Goal: Task Accomplishment & Management: Manage account settings

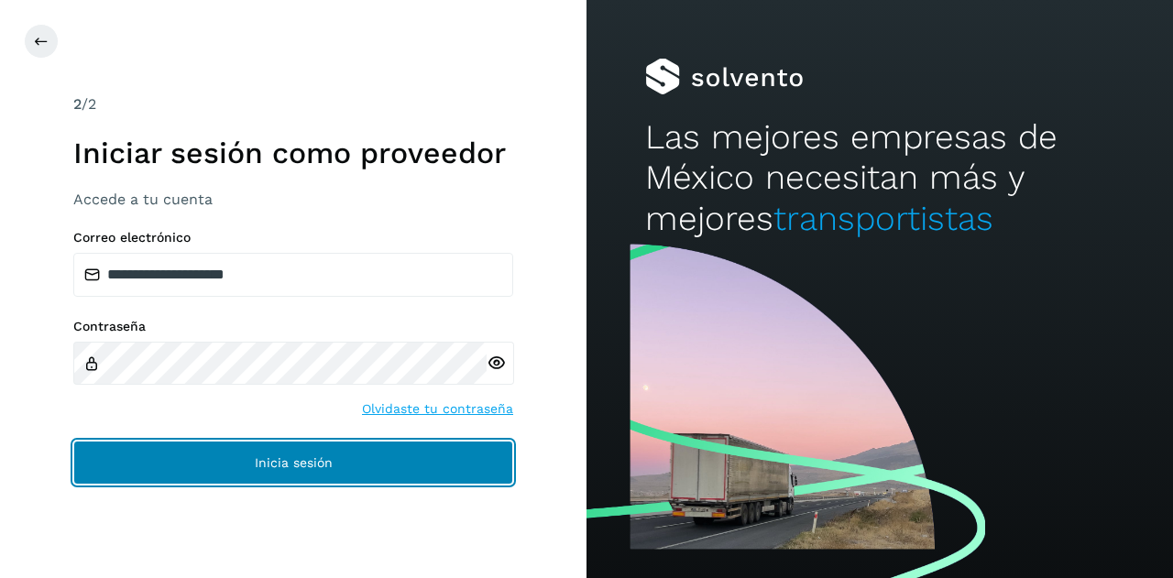
click at [312, 471] on button "Inicia sesión" at bounding box center [293, 463] width 440 height 44
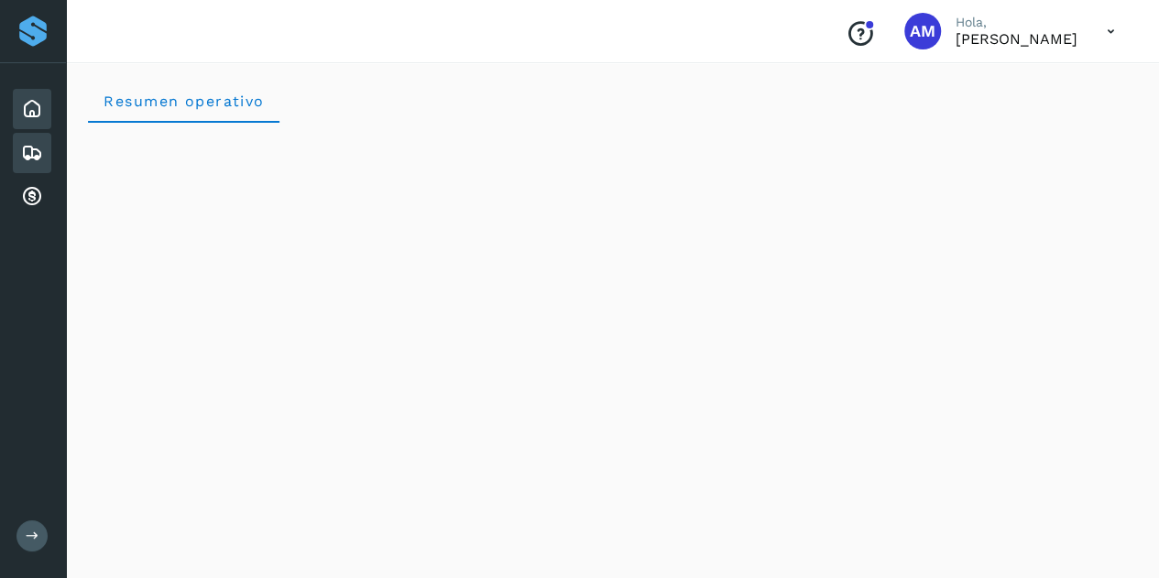
click at [43, 159] on div "Embarques" at bounding box center [32, 153] width 38 height 40
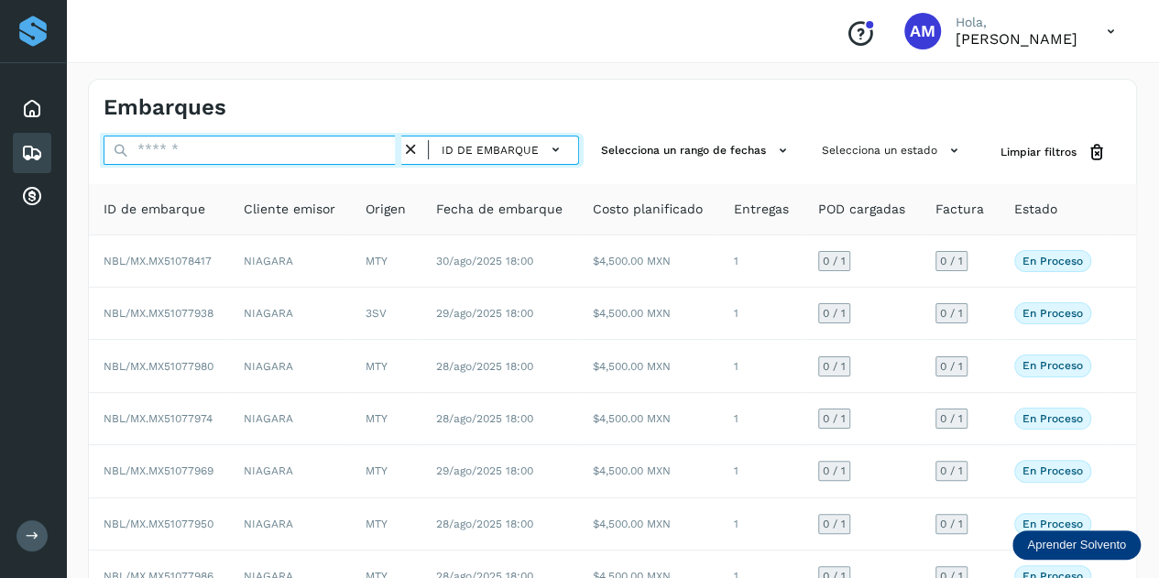
click at [174, 155] on input "text" at bounding box center [253, 150] width 298 height 29
paste input "**********"
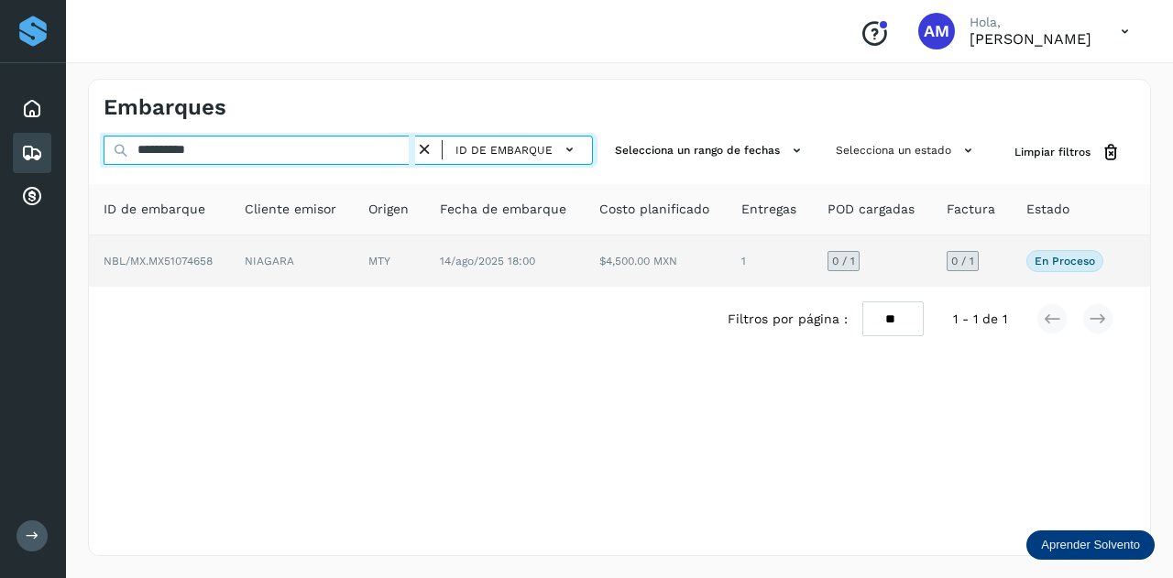
type input "**********"
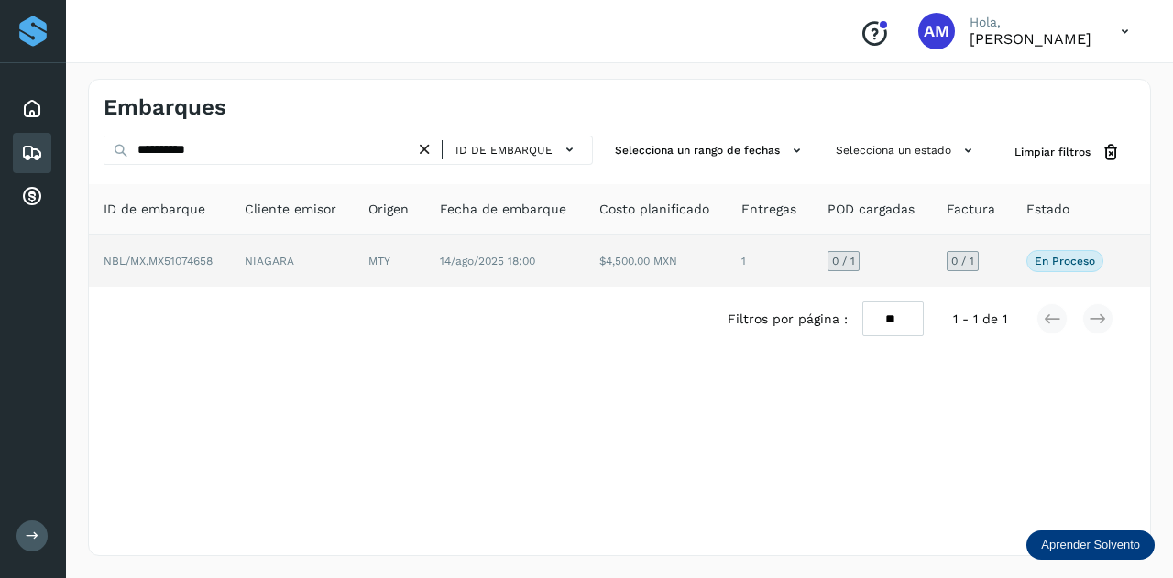
click at [263, 259] on td "NIAGARA" at bounding box center [292, 260] width 124 height 51
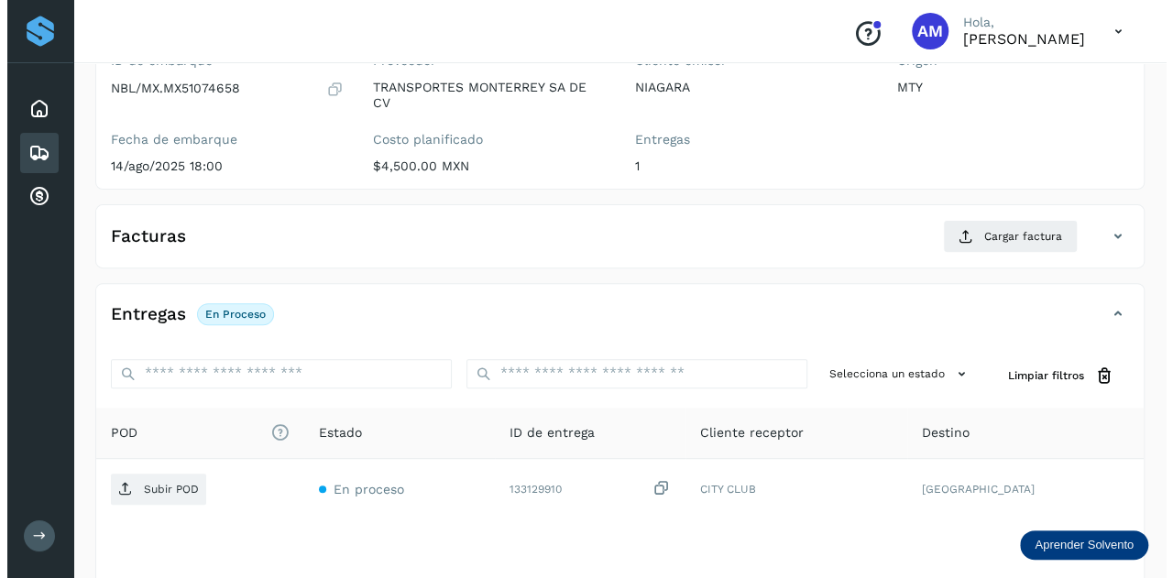
scroll to position [300, 0]
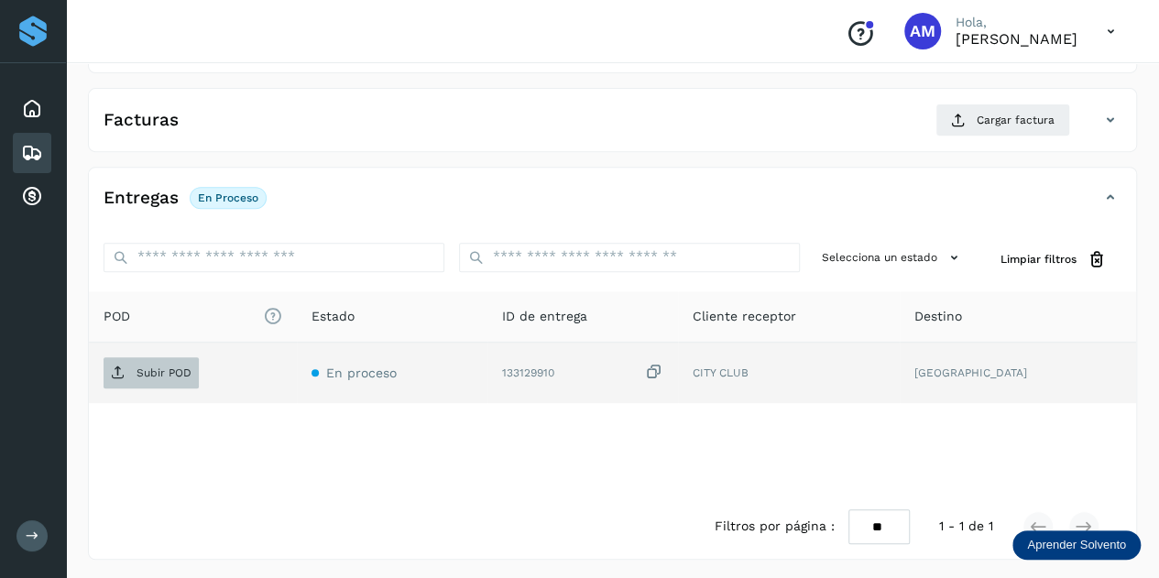
click at [168, 358] on span "Subir POD" at bounding box center [151, 372] width 95 height 29
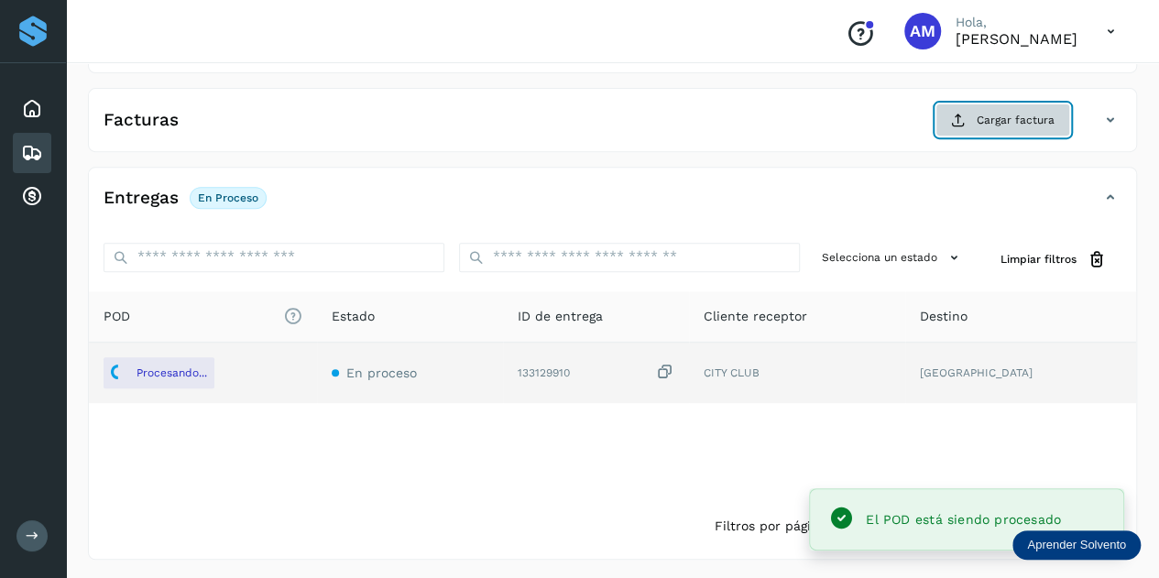
click at [993, 112] on span "Cargar factura" at bounding box center [1016, 120] width 78 height 16
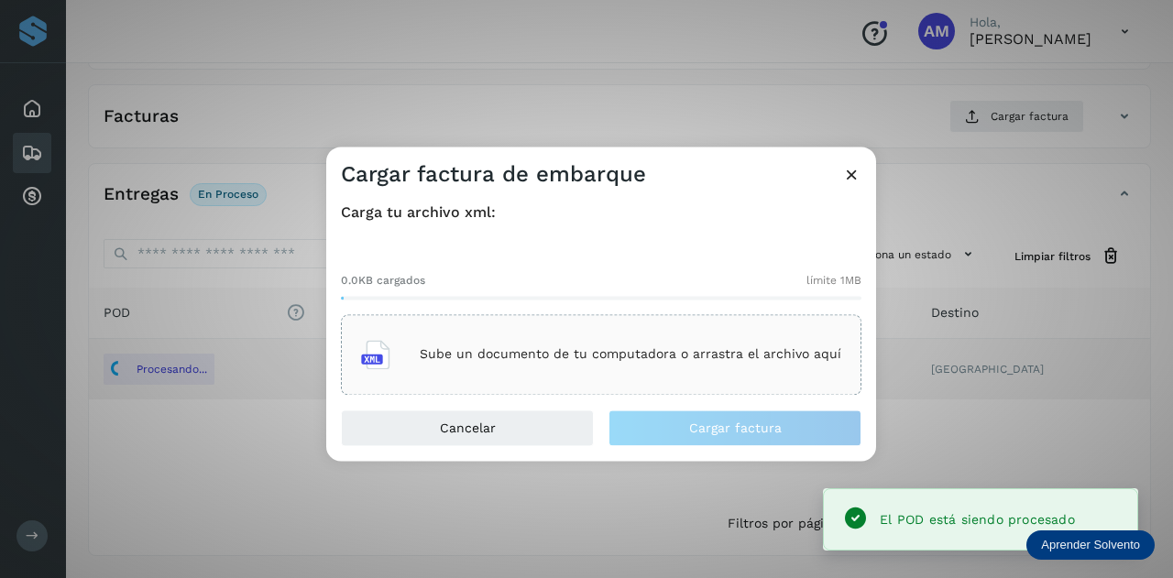
click at [425, 333] on div "Sube un documento de tu computadora o arrastra el archivo aquí" at bounding box center [601, 354] width 480 height 49
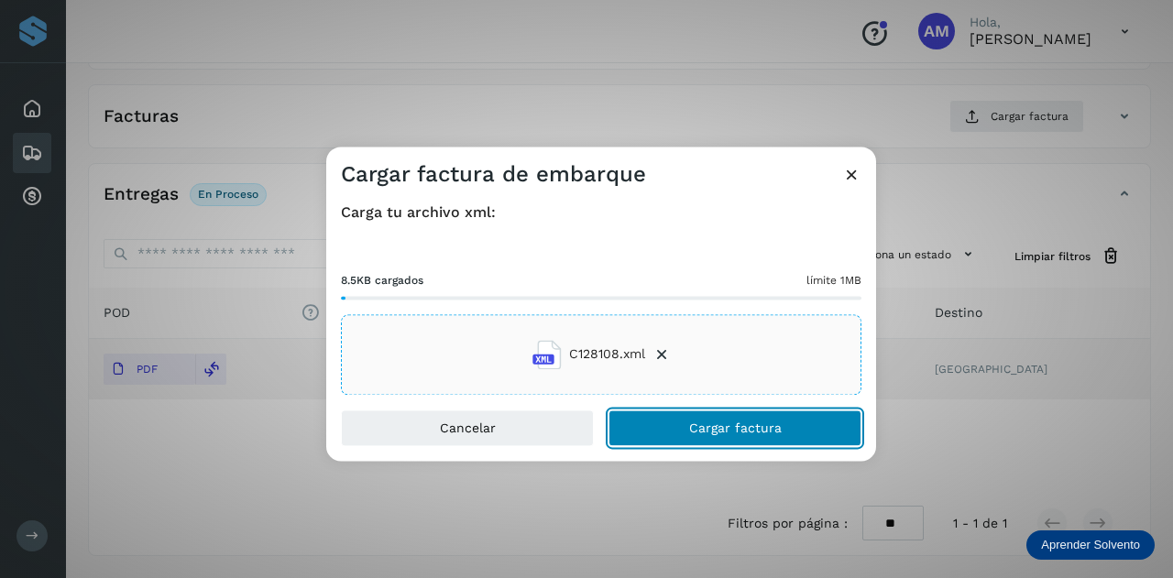
click at [707, 421] on span "Cargar factura" at bounding box center [735, 427] width 93 height 13
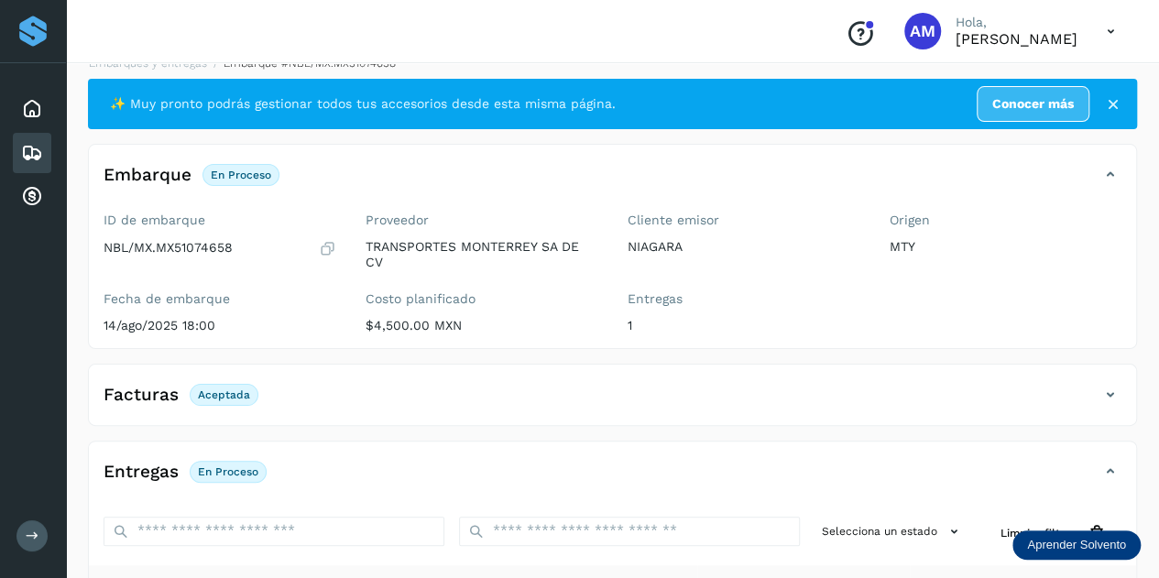
scroll to position [0, 0]
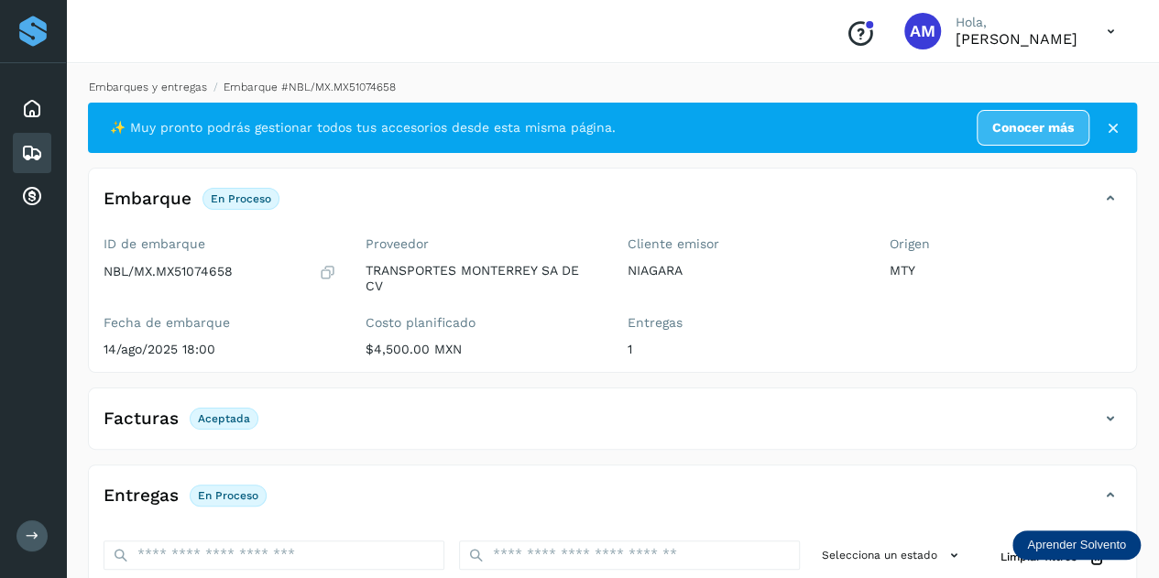
click at [192, 91] on link "Embarques y entregas" at bounding box center [148, 87] width 118 height 13
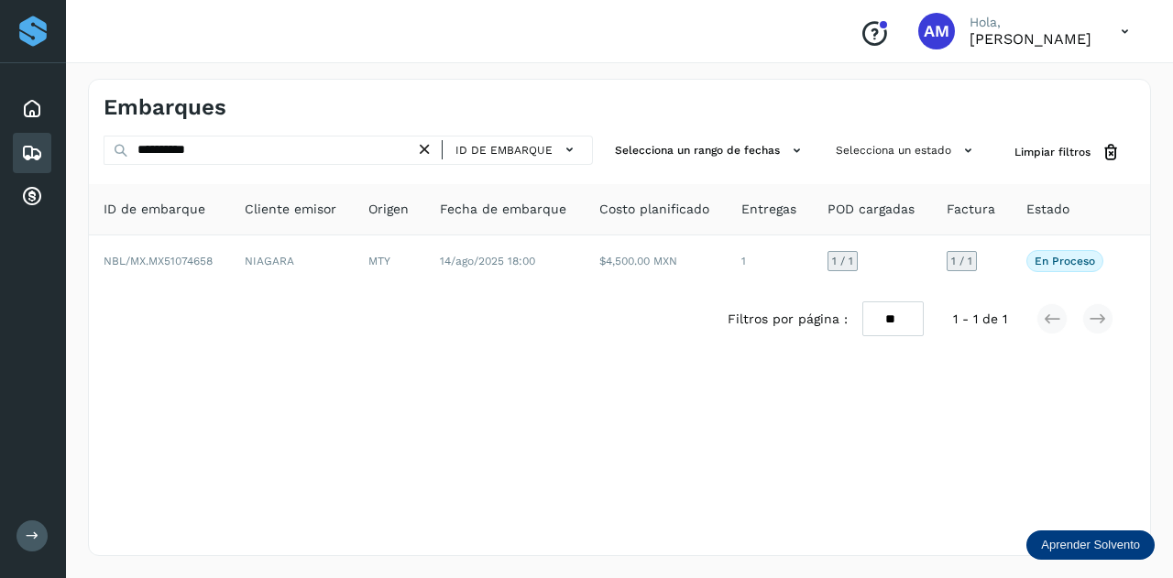
click at [433, 142] on icon at bounding box center [424, 149] width 19 height 19
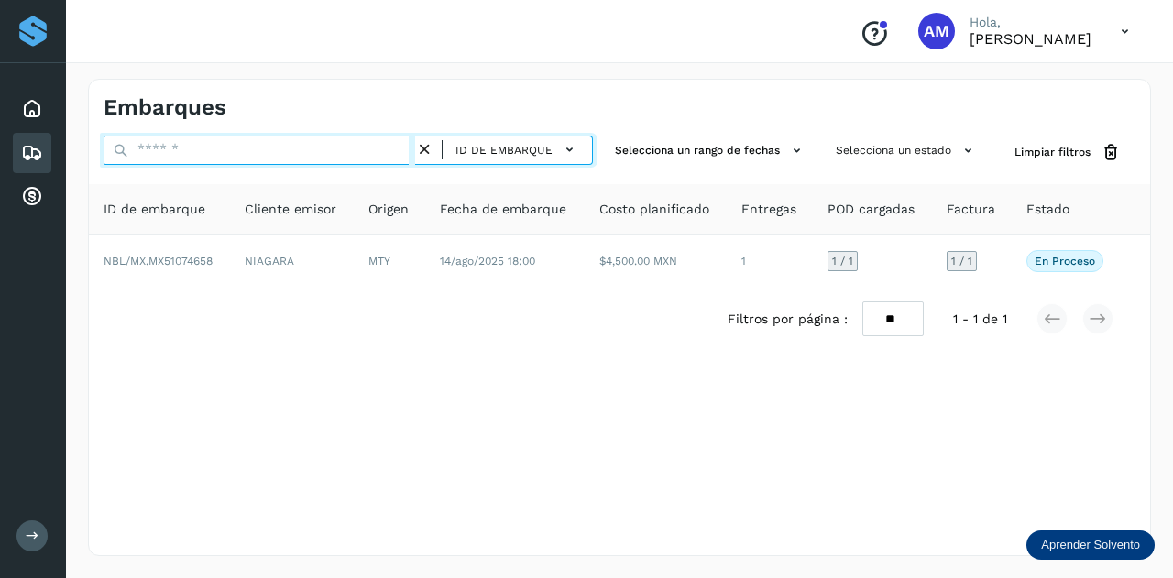
click at [368, 148] on input "text" at bounding box center [260, 150] width 312 height 29
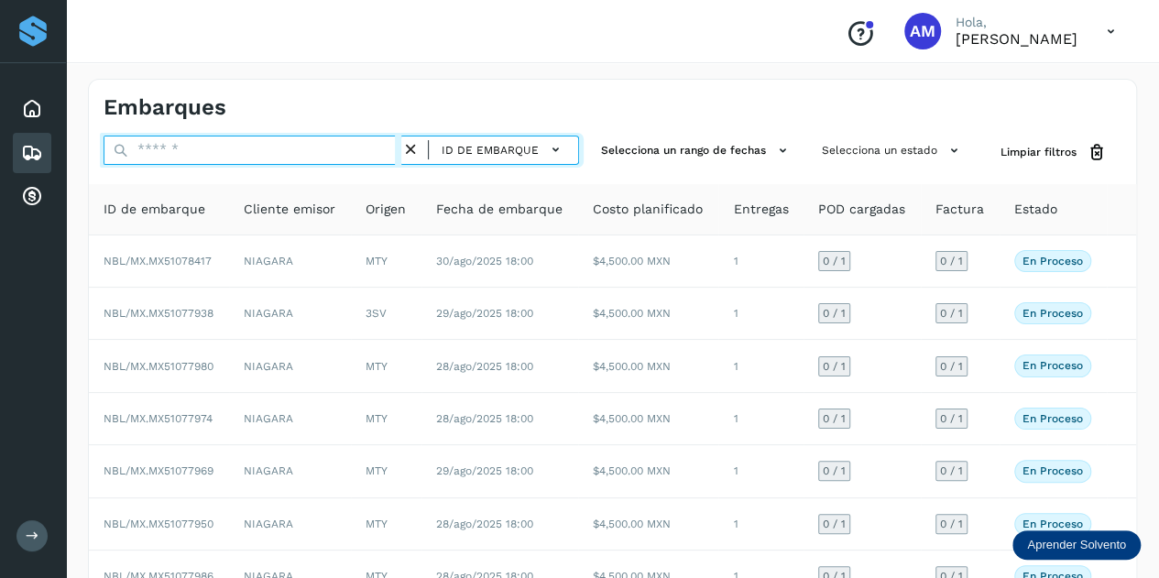
click at [266, 152] on input "text" at bounding box center [253, 150] width 298 height 29
paste input "**********"
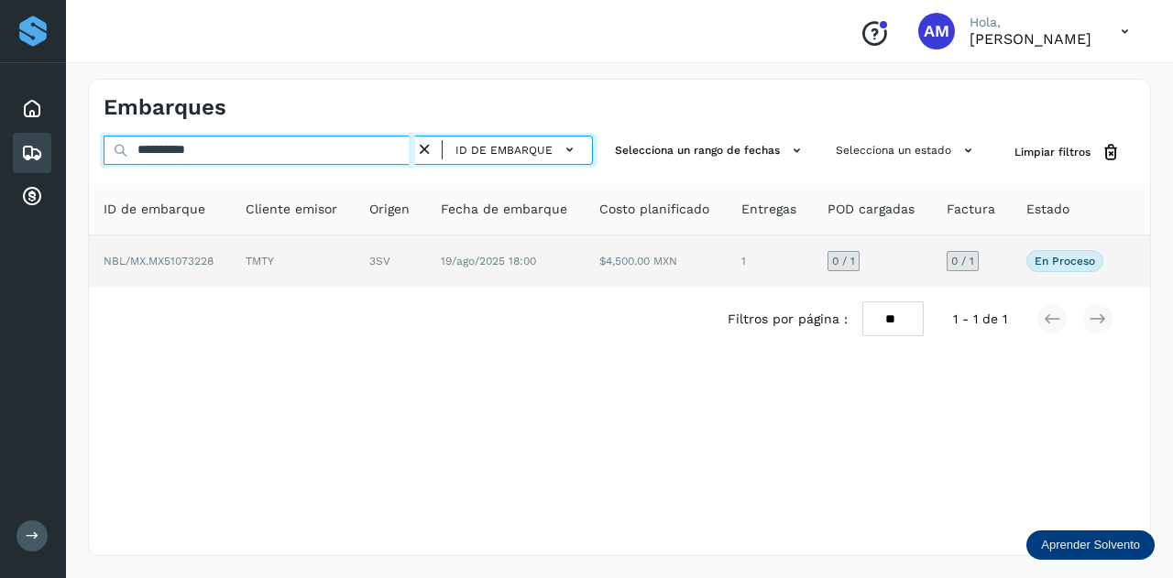
type input "**********"
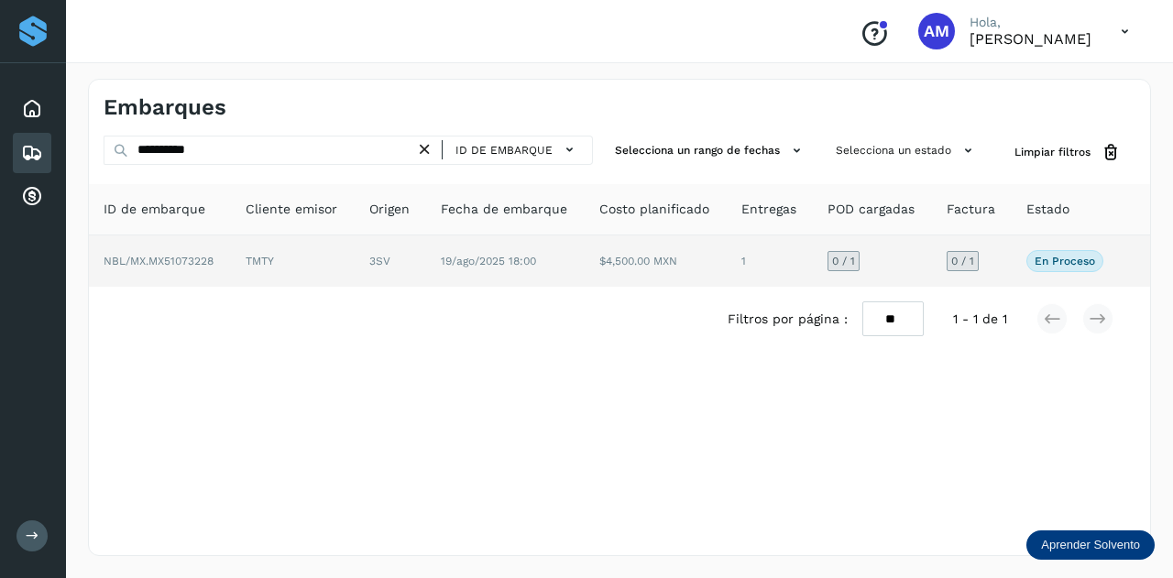
click at [363, 264] on td "3SV" at bounding box center [390, 260] width 71 height 51
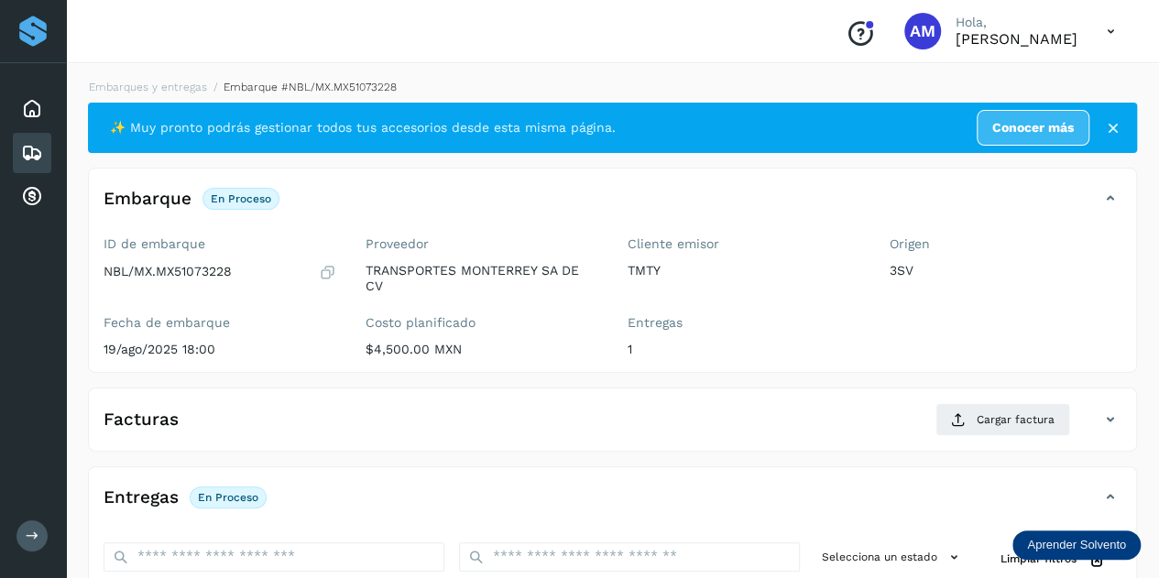
scroll to position [275, 0]
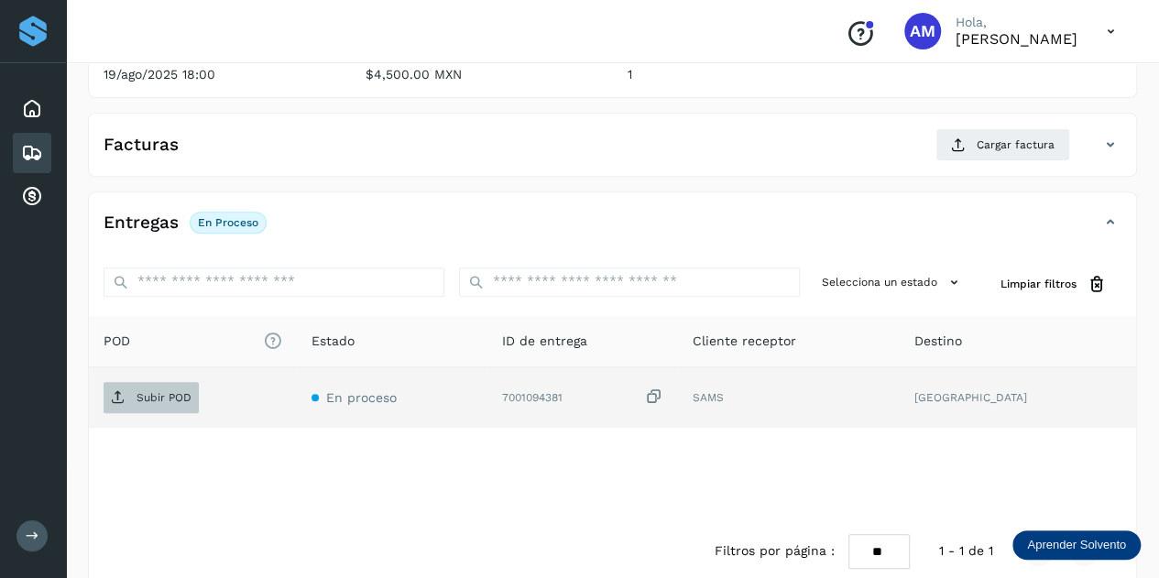
click at [157, 394] on p "Subir POD" at bounding box center [164, 397] width 55 height 13
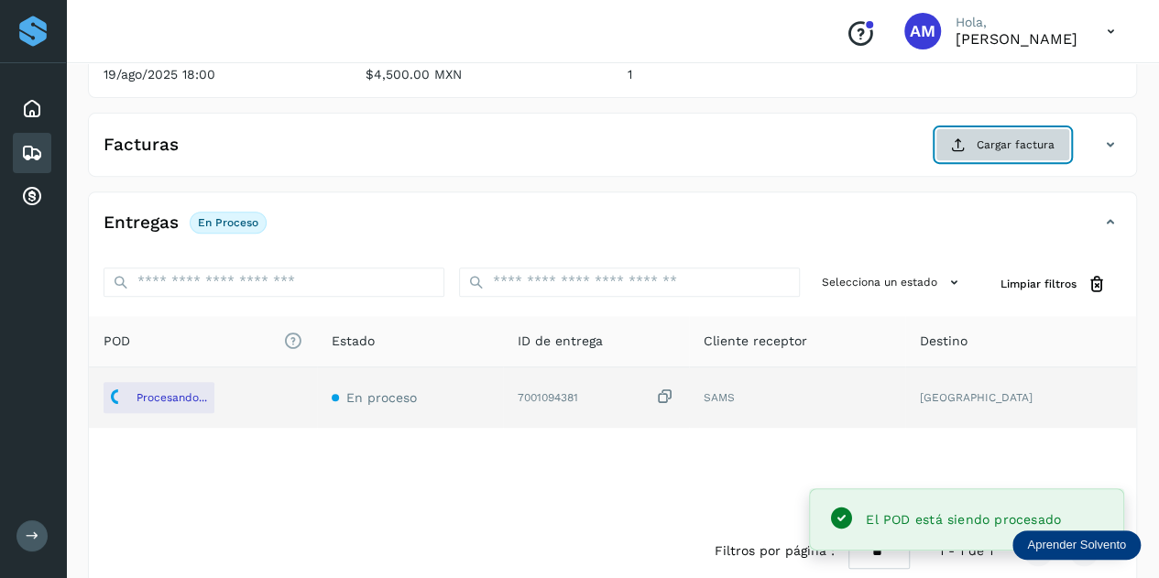
click at [978, 140] on button "Cargar factura" at bounding box center [1002, 144] width 135 height 33
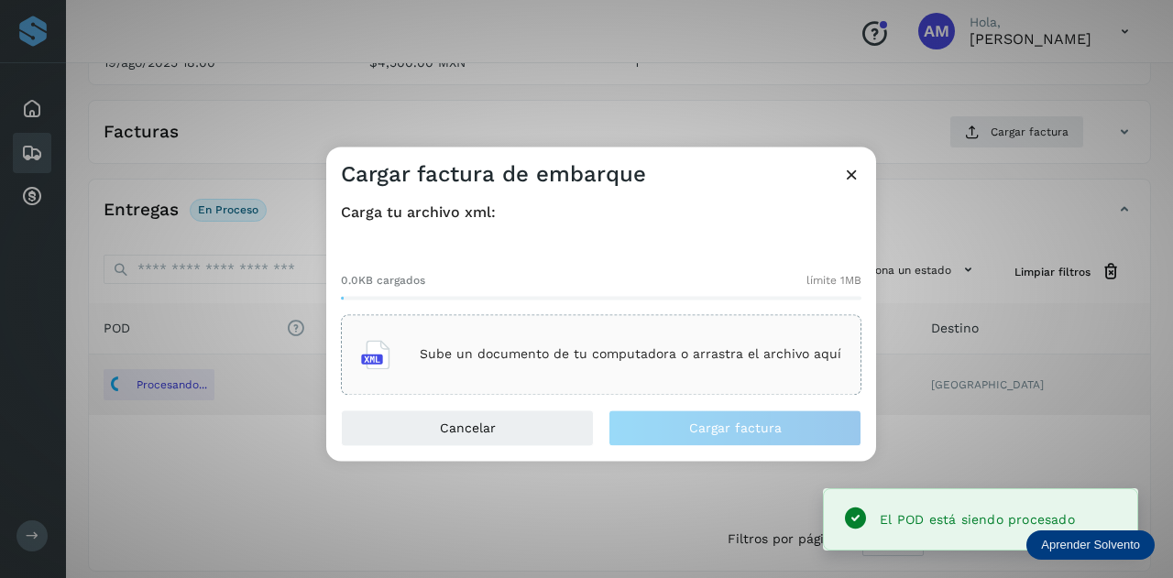
click at [650, 344] on div "Sube un documento de tu computadora o arrastra el archivo aquí" at bounding box center [601, 354] width 480 height 49
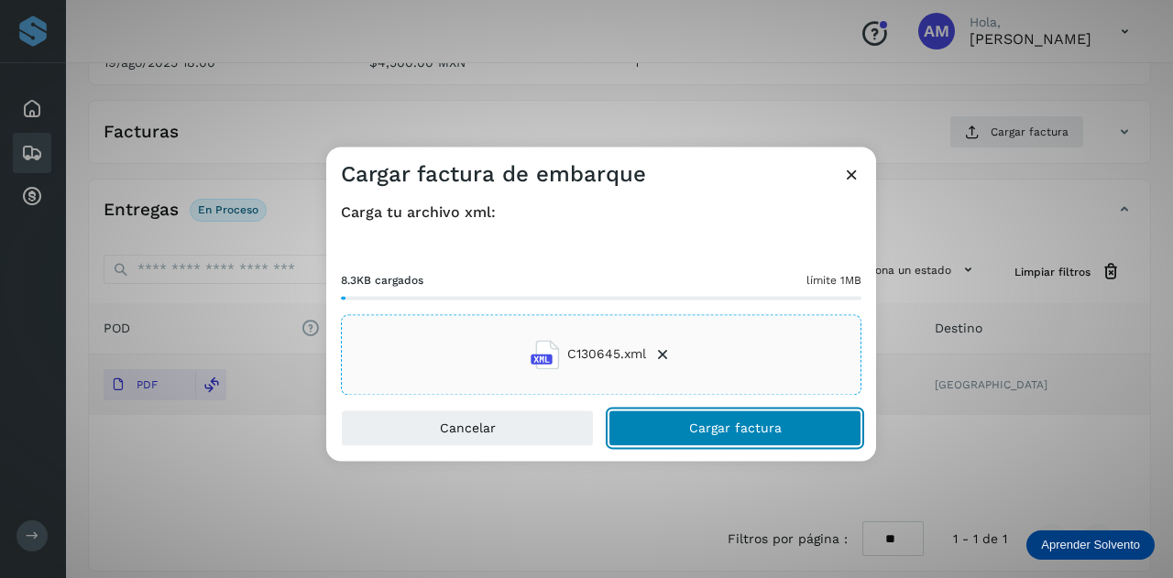
click at [682, 433] on button "Cargar factura" at bounding box center [734, 428] width 253 height 37
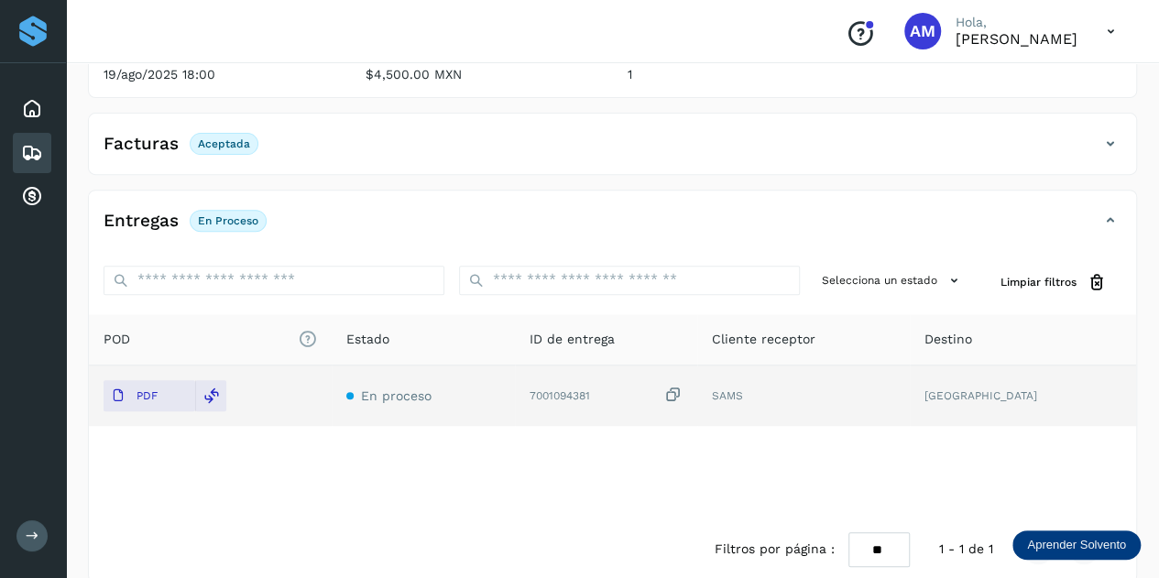
scroll to position [0, 0]
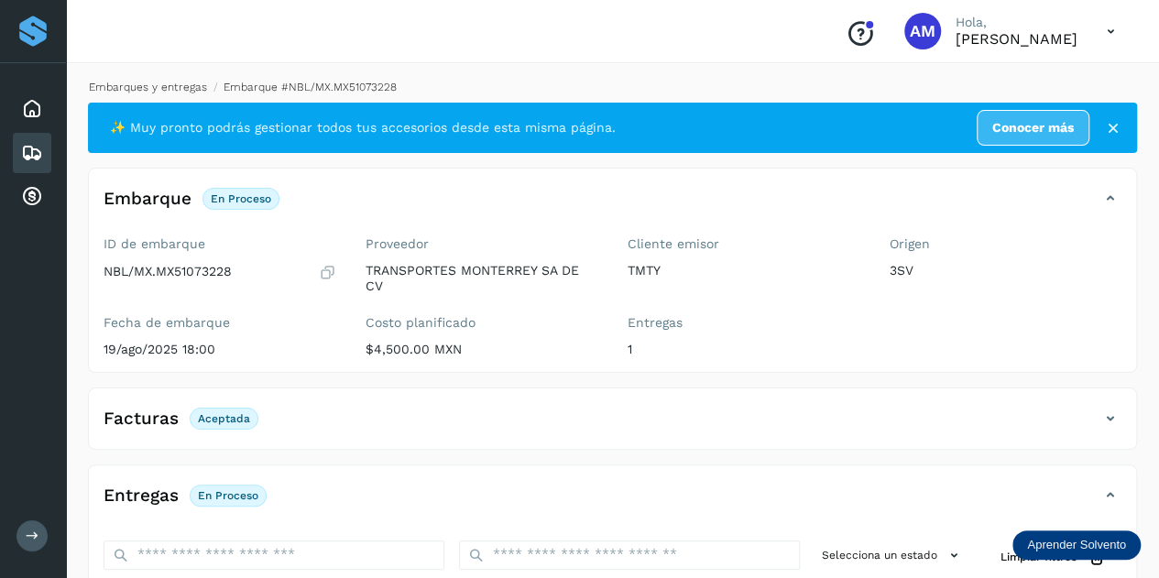
click at [173, 83] on link "Embarques y entregas" at bounding box center [148, 87] width 118 height 13
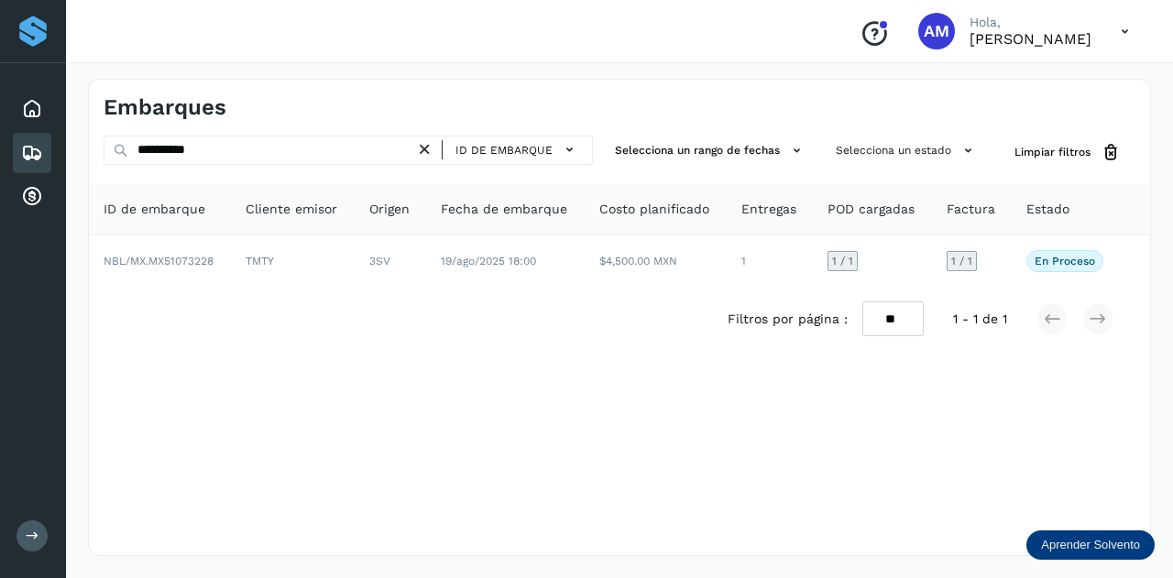
click at [428, 153] on icon at bounding box center [424, 149] width 19 height 19
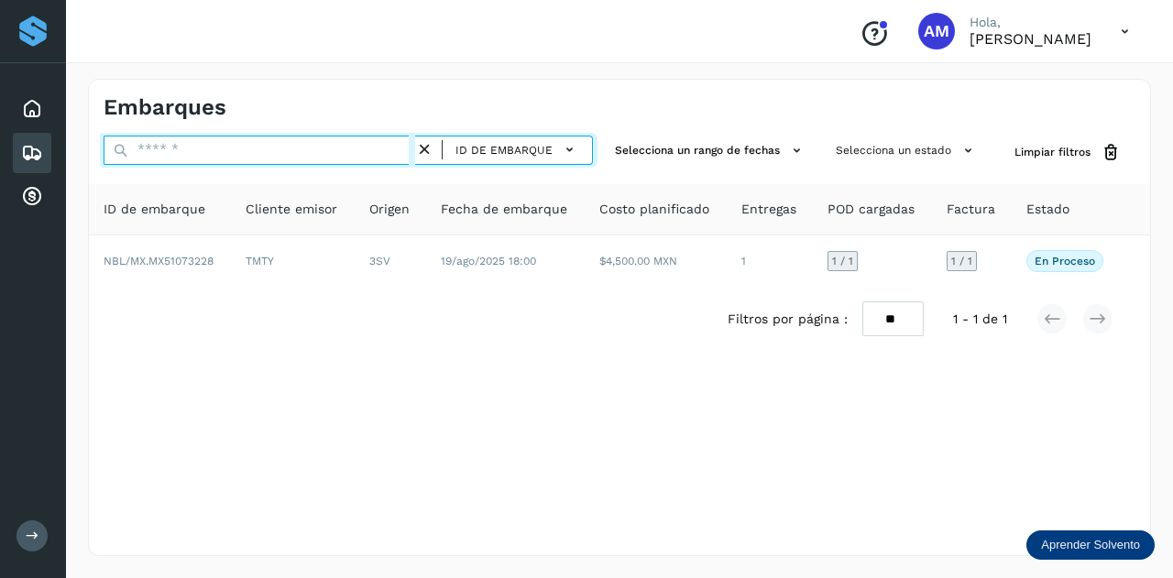
click at [401, 151] on input "text" at bounding box center [260, 150] width 312 height 29
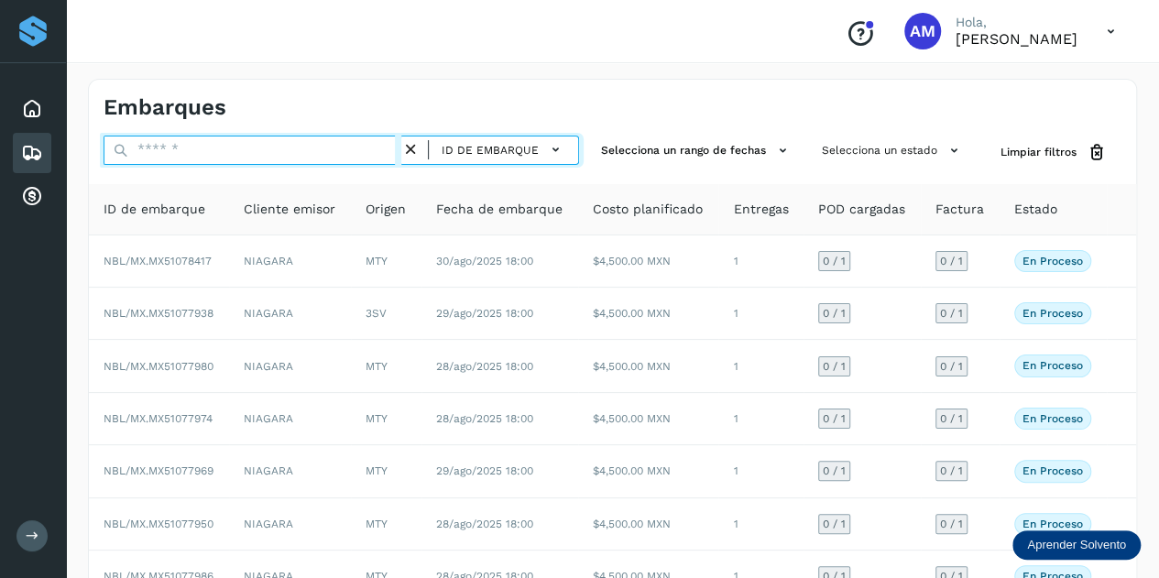
paste input "**********"
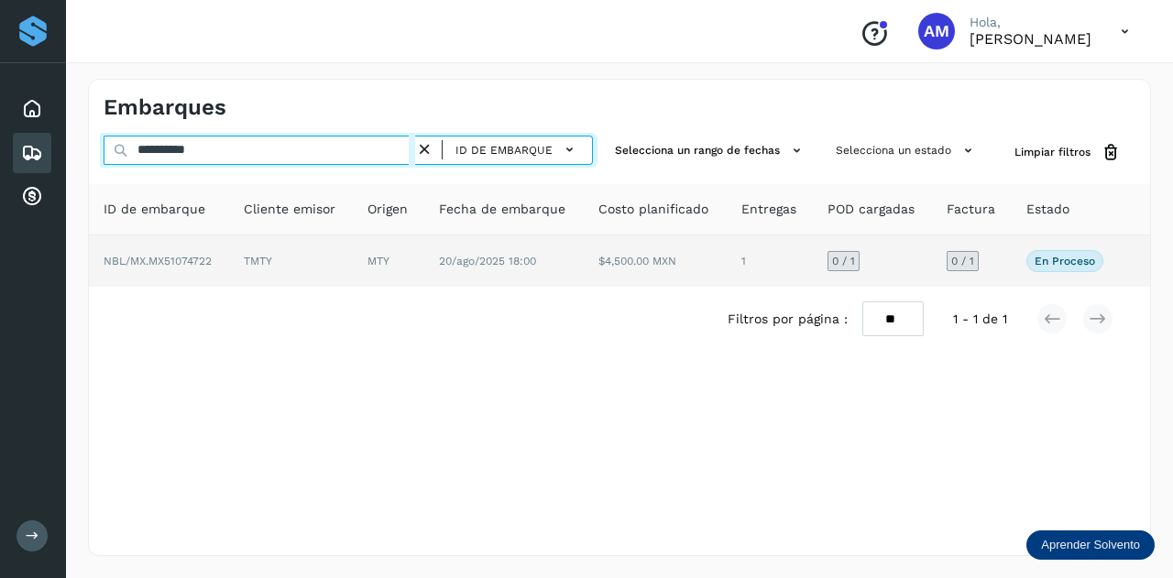
type input "**********"
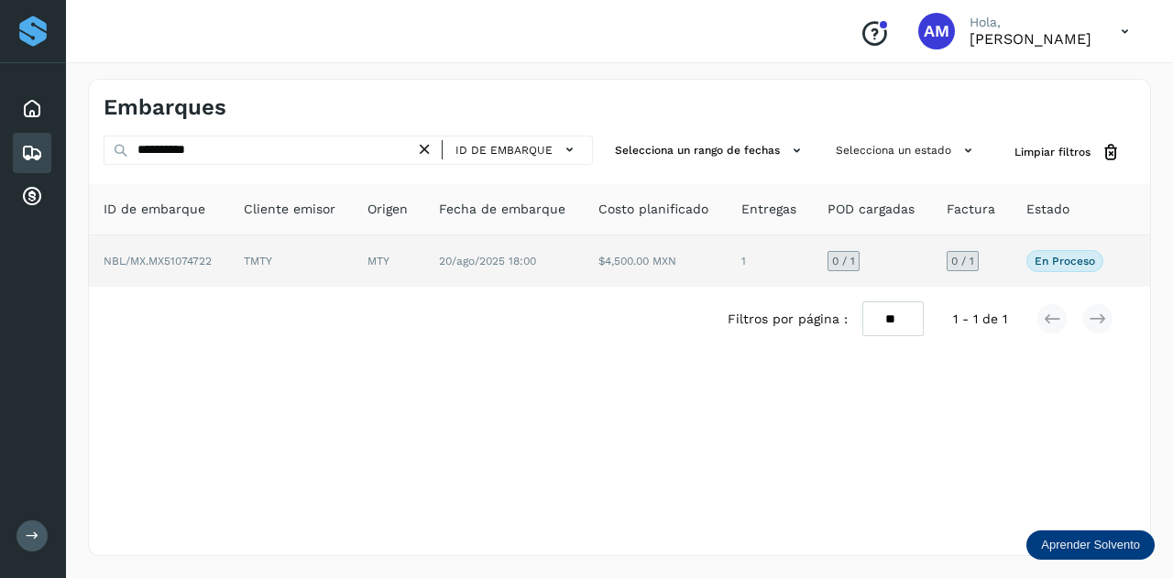
click at [394, 263] on td "MTY" at bounding box center [388, 260] width 71 height 51
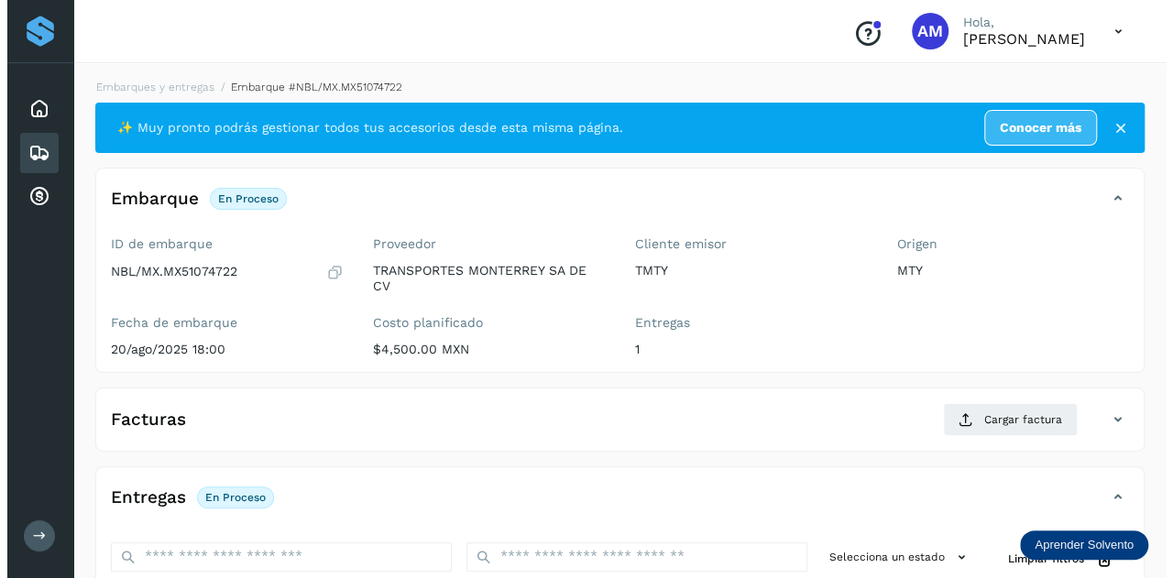
scroll to position [300, 0]
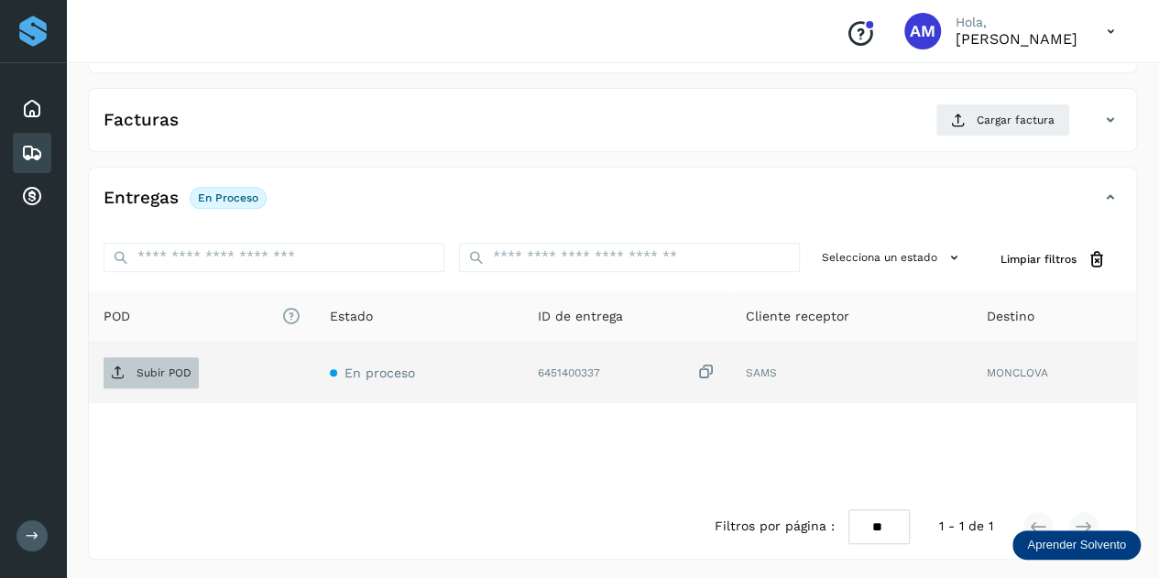
click at [180, 373] on p "Subir POD" at bounding box center [164, 372] width 55 height 13
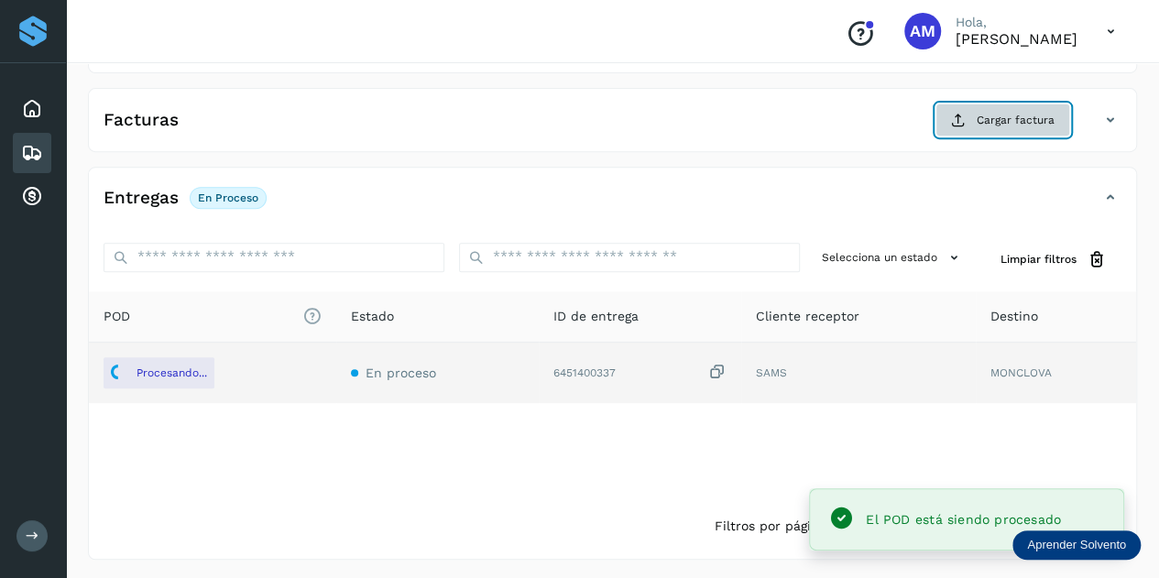
click at [997, 120] on span "Cargar factura" at bounding box center [1016, 120] width 78 height 16
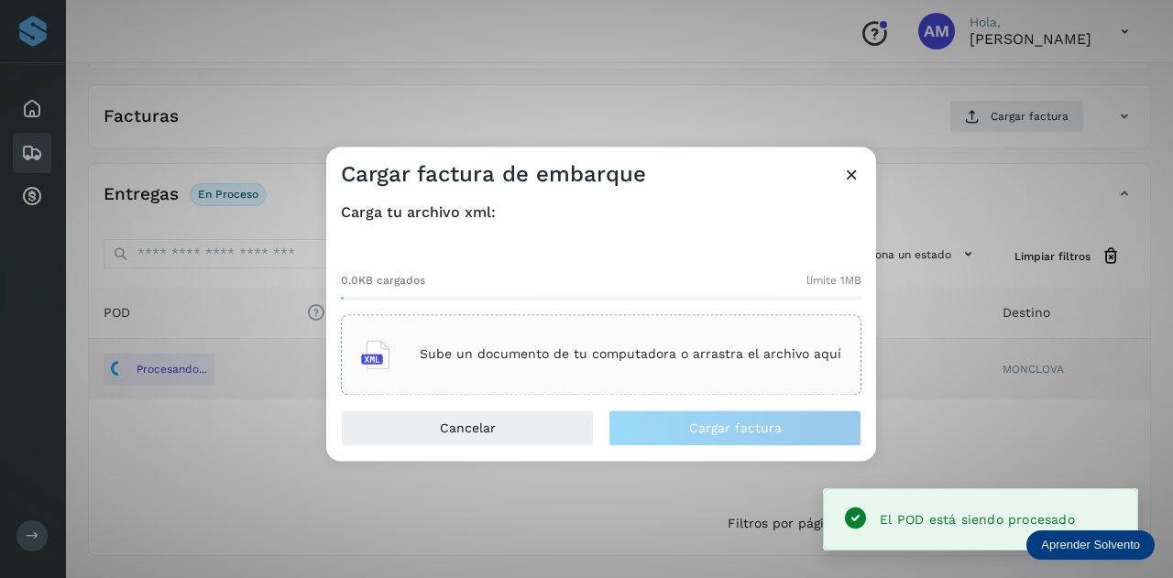
click at [614, 362] on p "Sube un documento de tu computadora o arrastra el archivo aquí" at bounding box center [630, 355] width 421 height 16
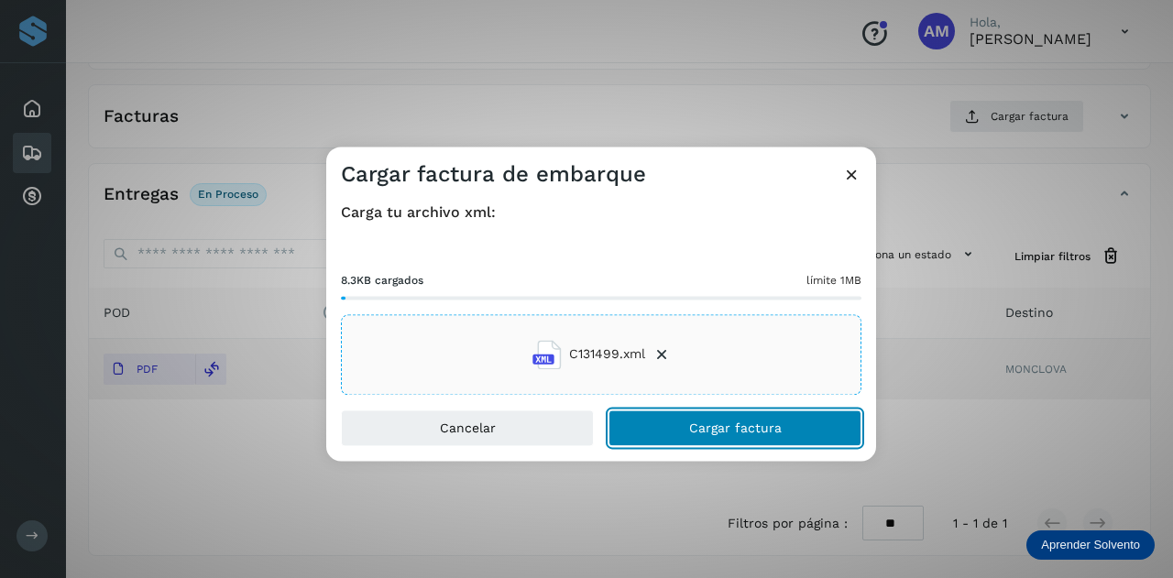
click at [661, 433] on button "Cargar factura" at bounding box center [734, 428] width 253 height 37
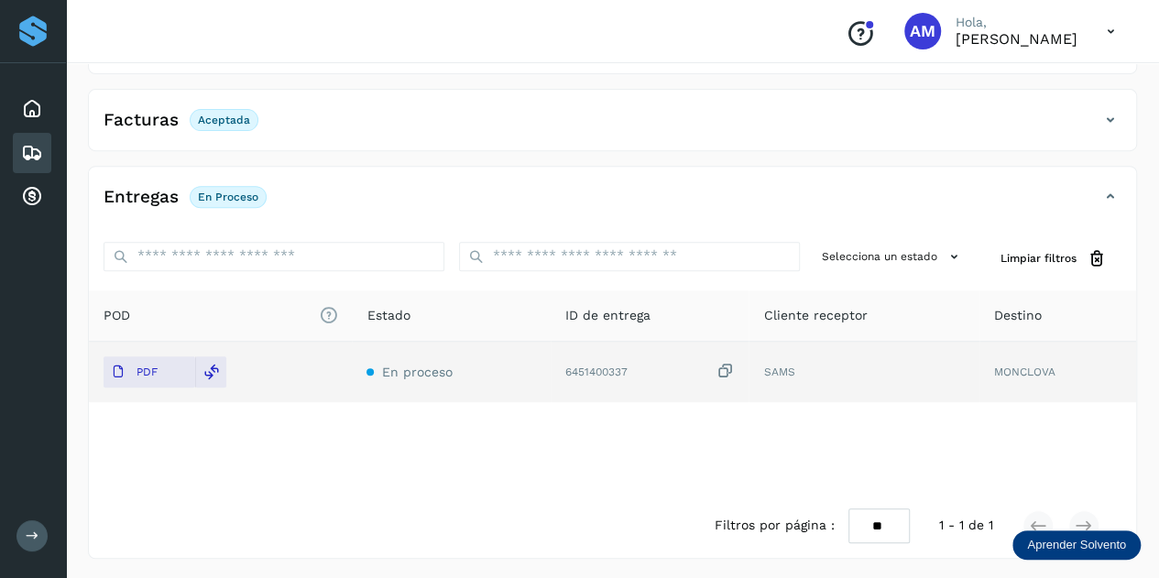
scroll to position [0, 0]
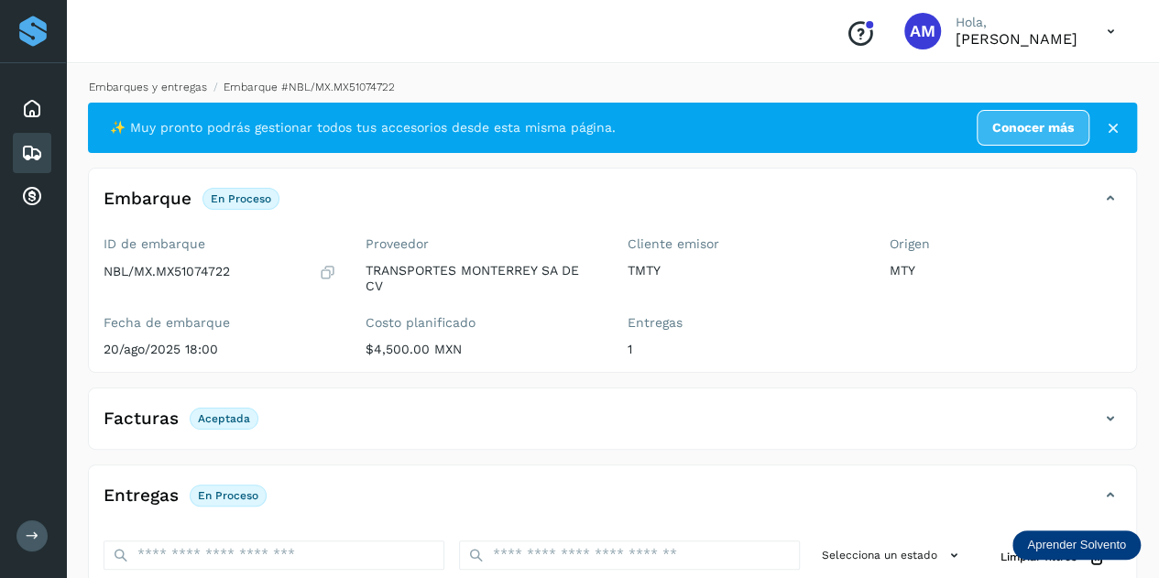
click at [161, 93] on link "Embarques y entregas" at bounding box center [148, 87] width 118 height 13
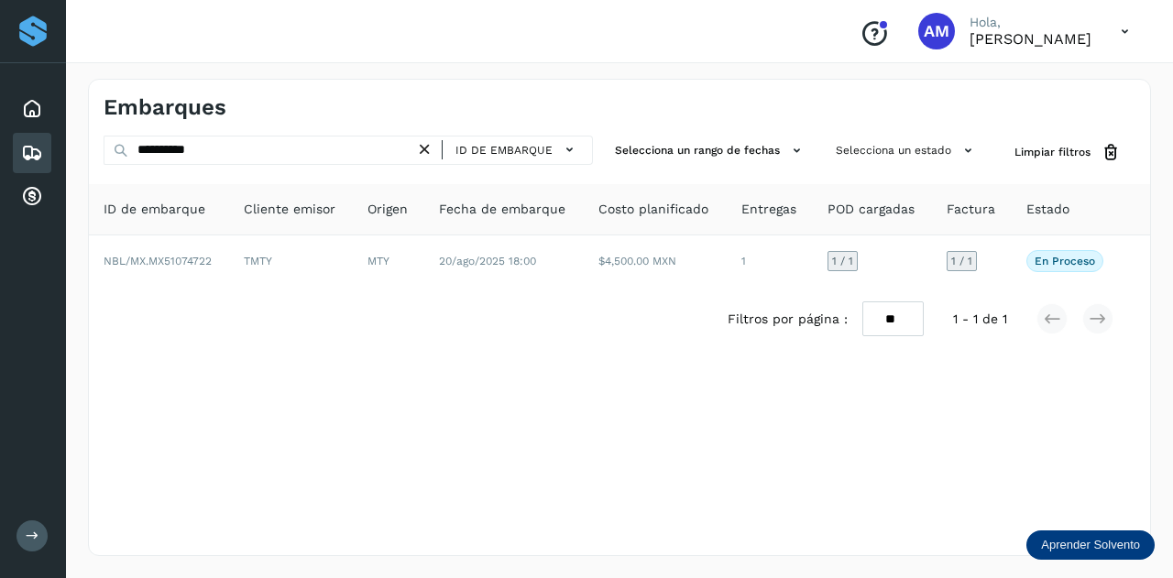
click at [427, 149] on icon at bounding box center [424, 149] width 19 height 19
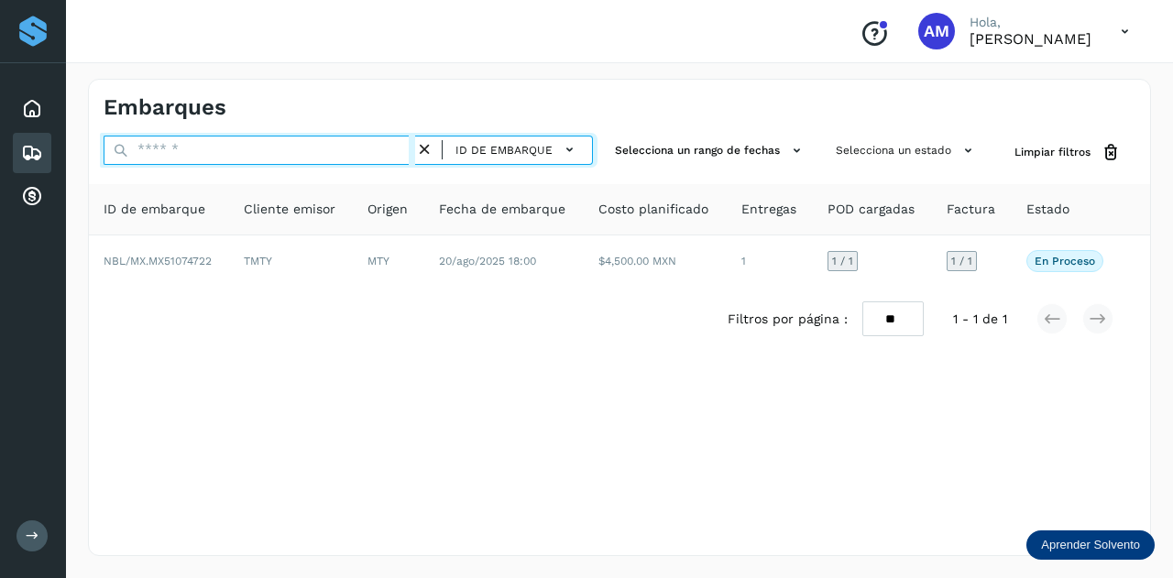
click at [387, 146] on input "text" at bounding box center [260, 150] width 312 height 29
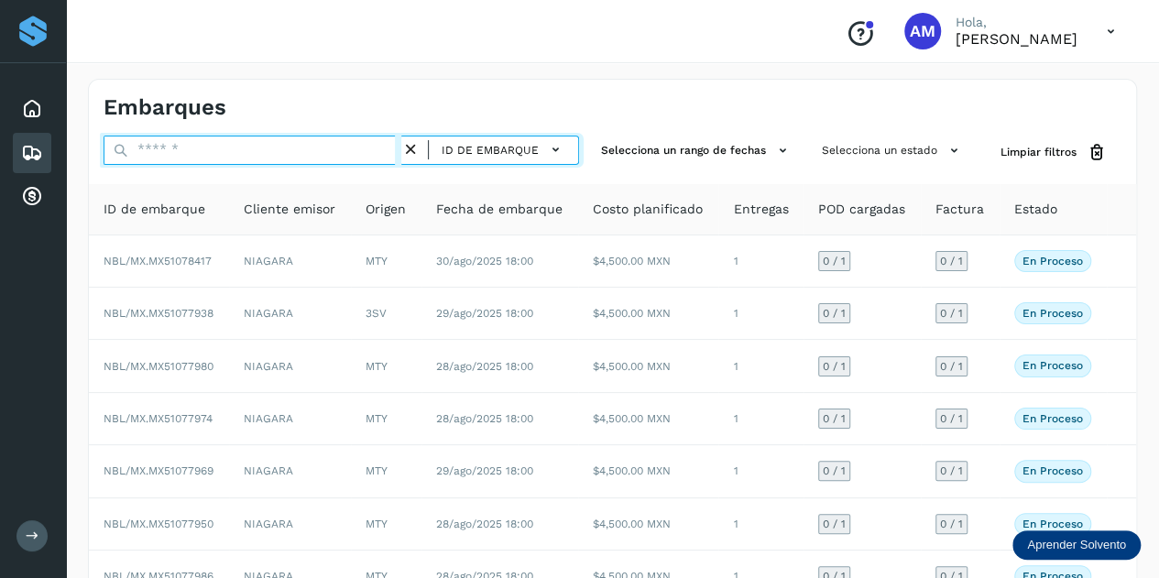
paste input "**********"
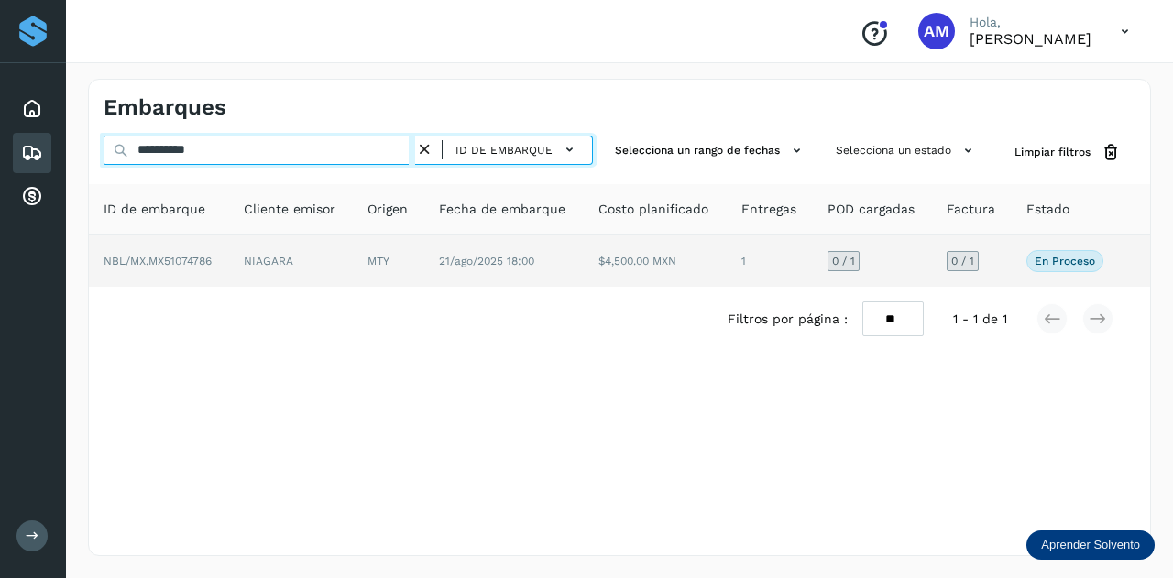
type input "**********"
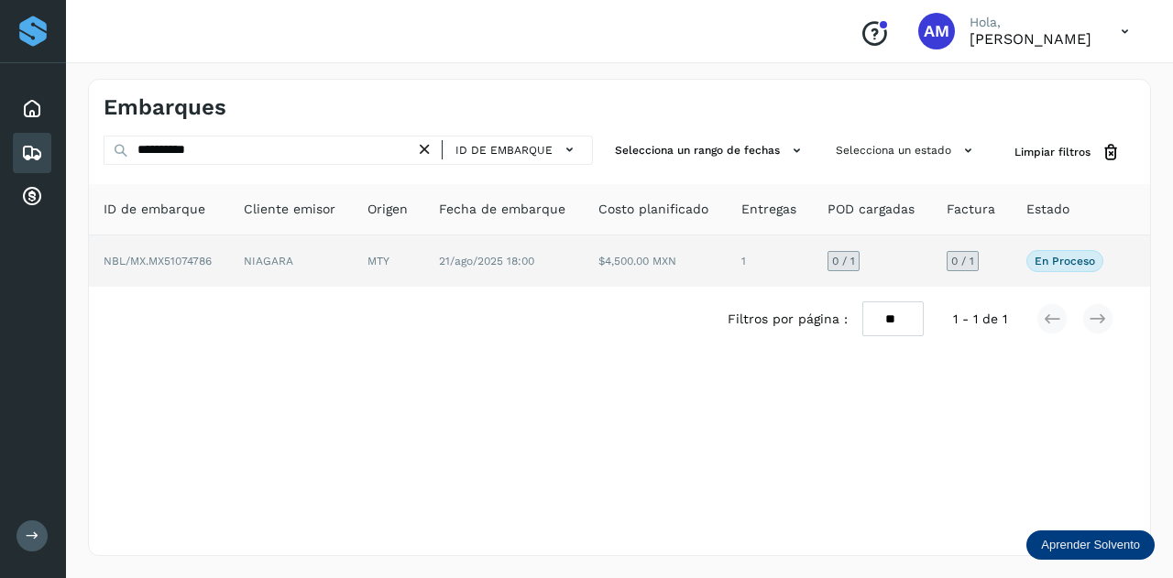
click at [358, 252] on td "MTY" at bounding box center [388, 260] width 71 height 51
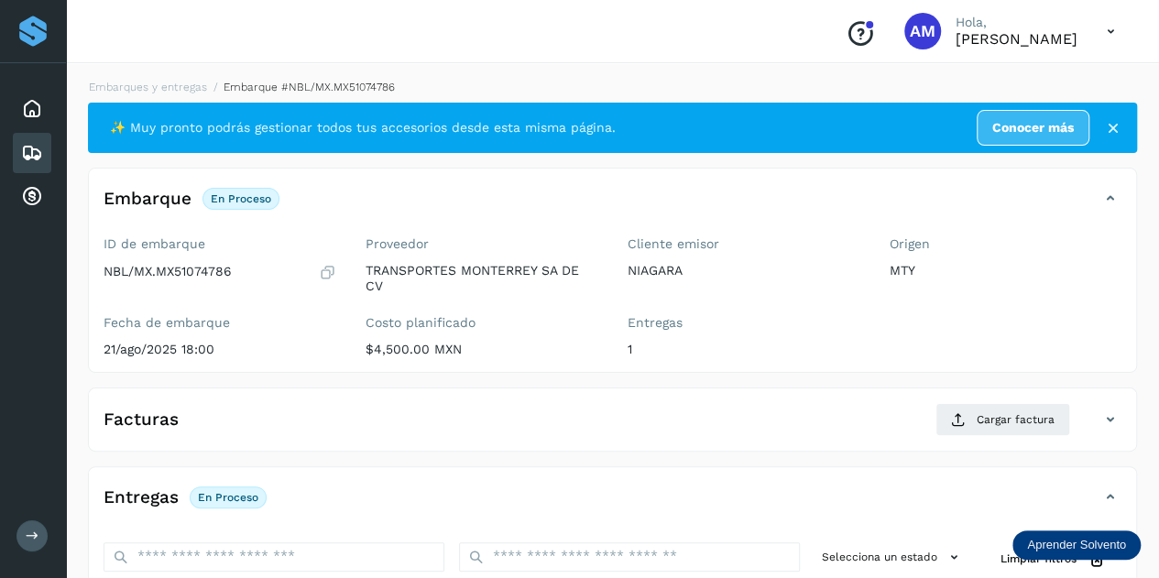
scroll to position [183, 0]
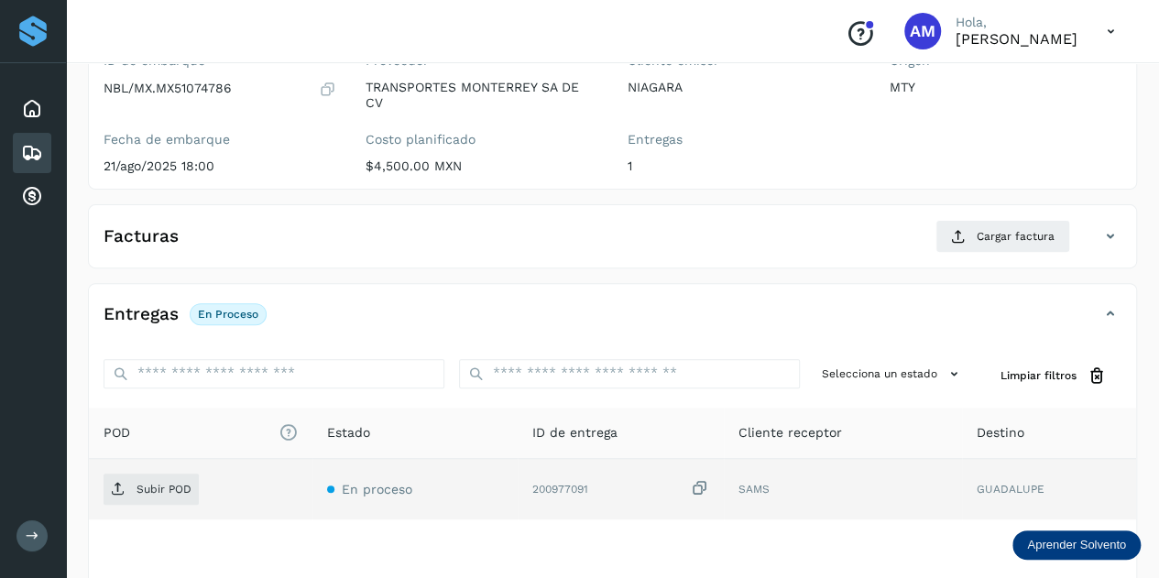
click at [145, 468] on td "Subir POD" at bounding box center [201, 489] width 224 height 60
click at [150, 485] on p "Subir POD" at bounding box center [164, 489] width 55 height 13
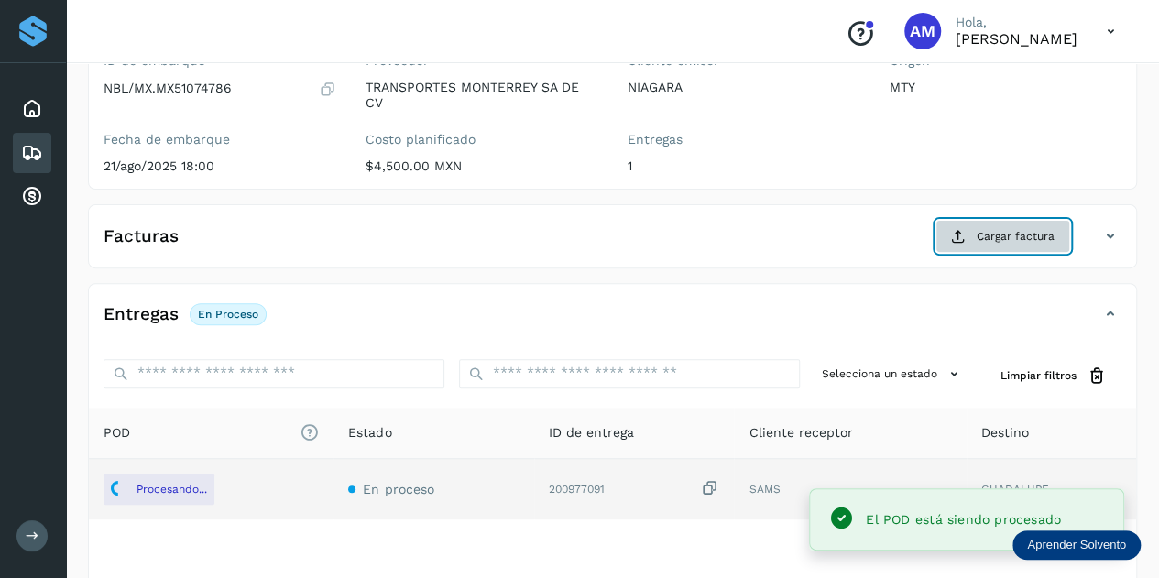
click at [976, 230] on button "Cargar factura" at bounding box center [1002, 236] width 135 height 33
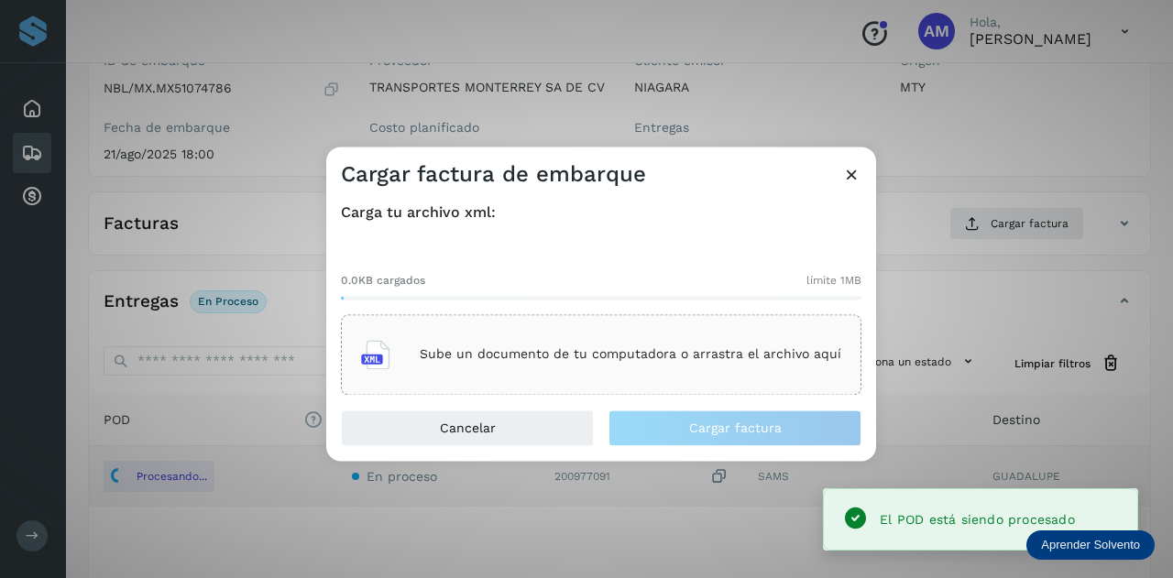
click at [704, 336] on div "Sube un documento de tu computadora o arrastra el archivo aquí" at bounding box center [601, 354] width 480 height 49
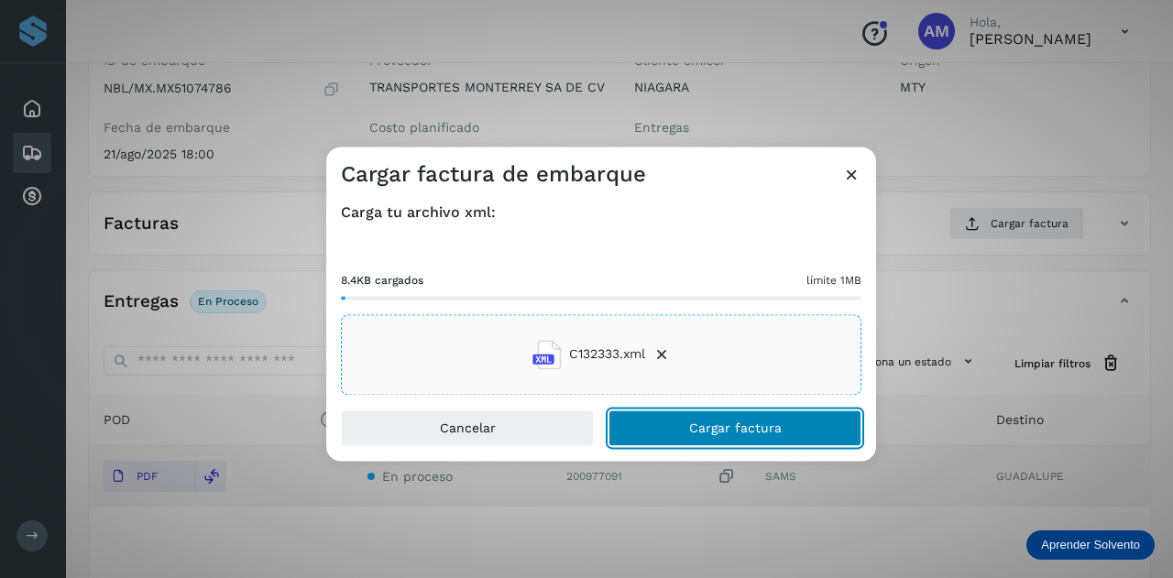
click at [701, 421] on span "Cargar factura" at bounding box center [735, 427] width 93 height 13
